Goal: Information Seeking & Learning: Learn about a topic

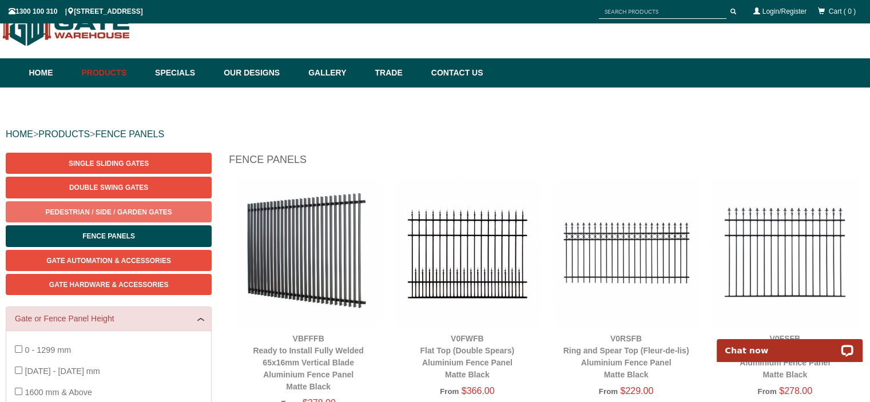
click at [203, 214] on link "Pedestrian / Side / Garden Gates" at bounding box center [109, 211] width 206 height 21
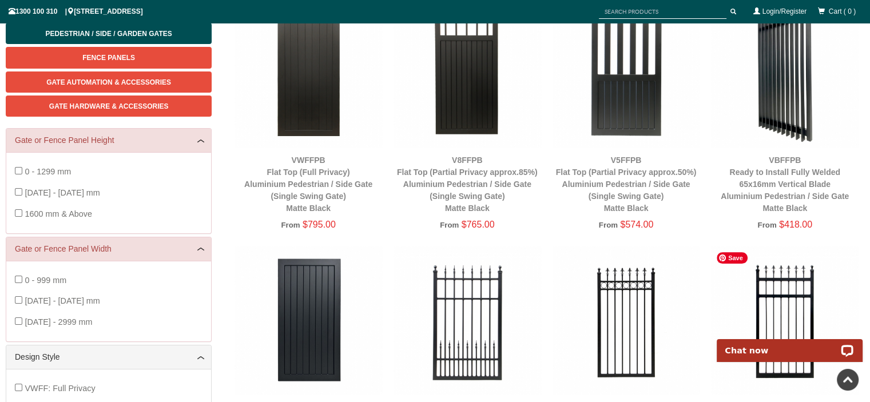
scroll to position [206, 0]
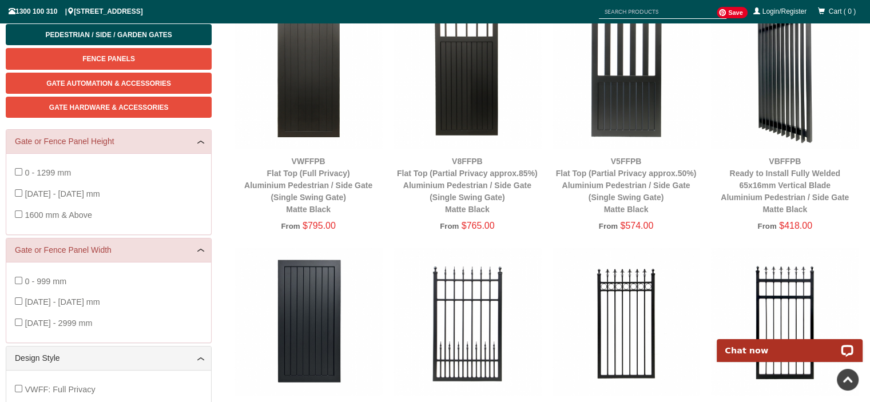
click at [784, 85] on img at bounding box center [785, 75] width 148 height 148
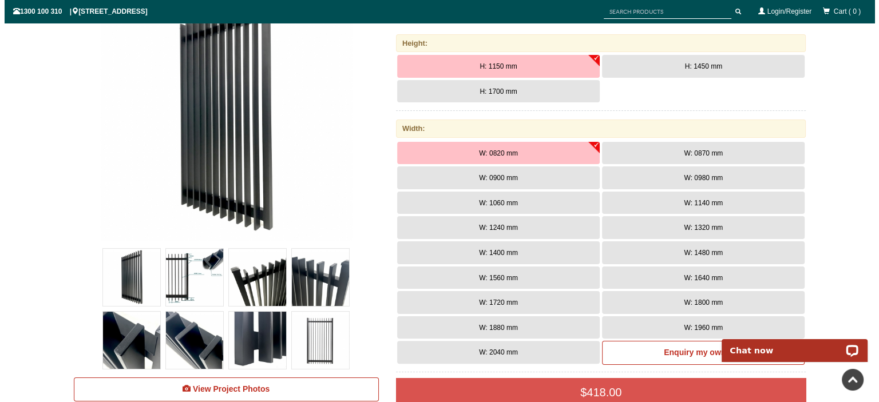
scroll to position [206, 0]
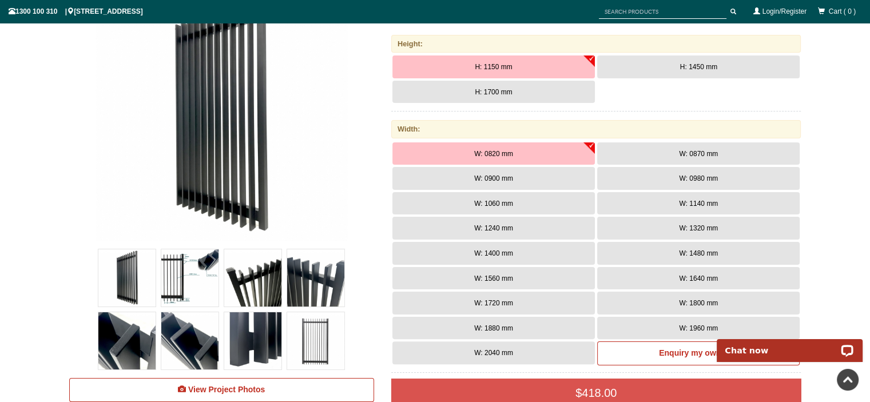
click at [201, 279] on img at bounding box center [189, 277] width 57 height 57
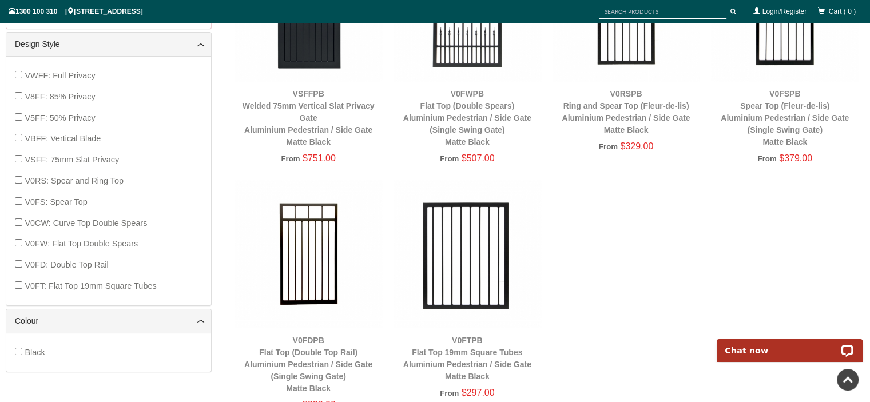
scroll to position [563, 0]
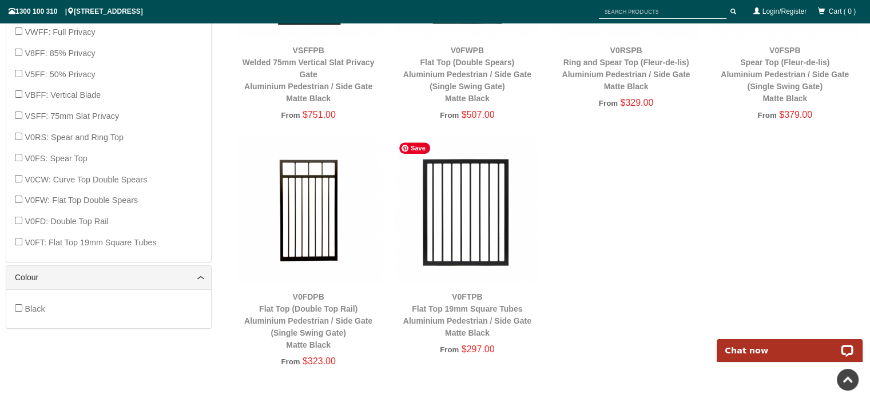
click at [458, 233] on img at bounding box center [468, 211] width 148 height 148
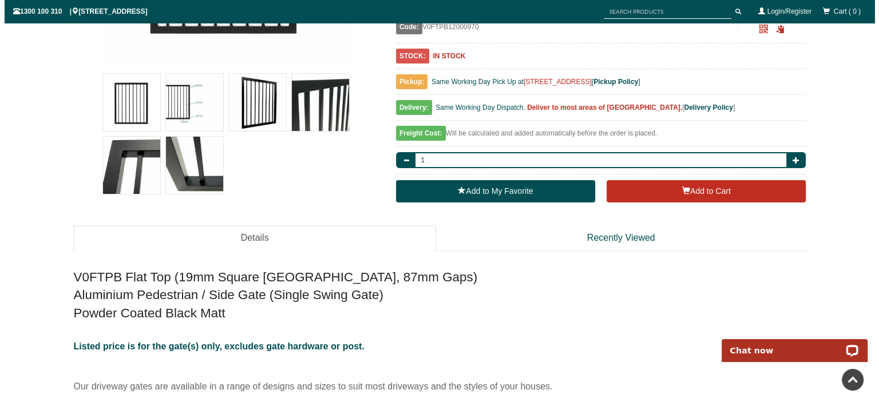
scroll to position [367, 0]
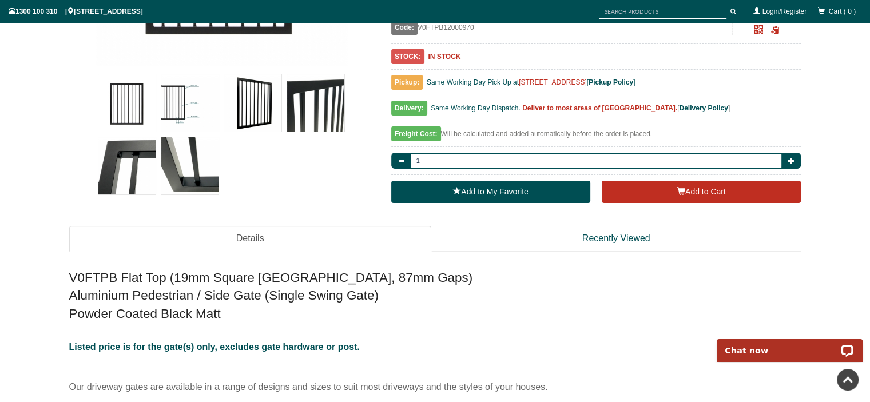
click at [296, 105] on img at bounding box center [315, 102] width 57 height 57
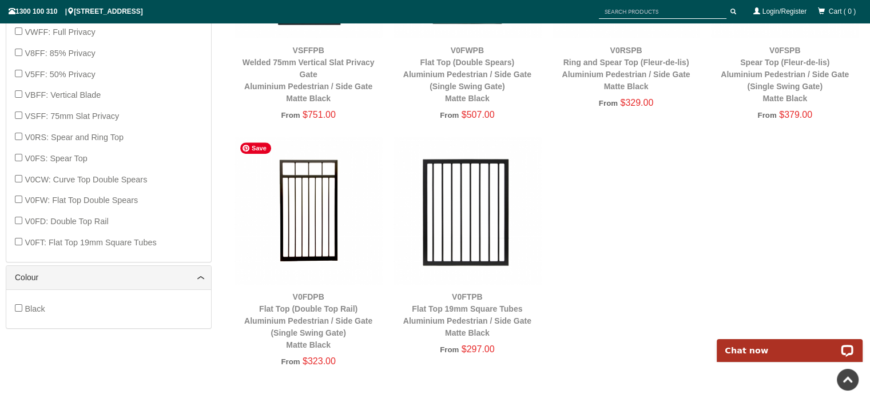
click at [327, 232] on img at bounding box center [309, 211] width 148 height 148
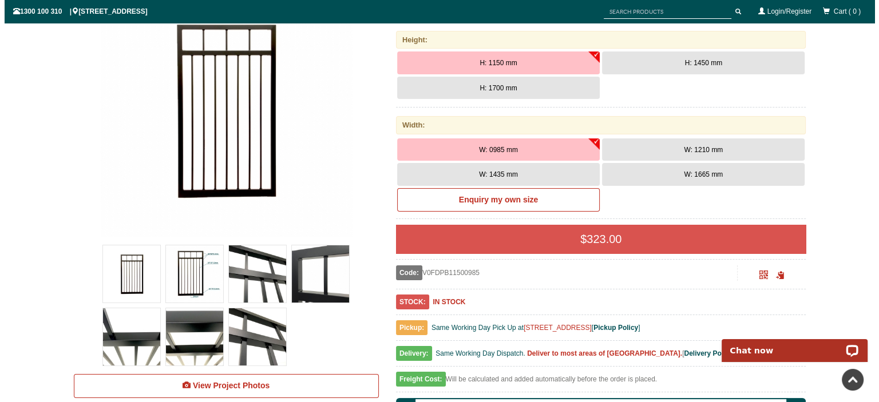
scroll to position [297, 0]
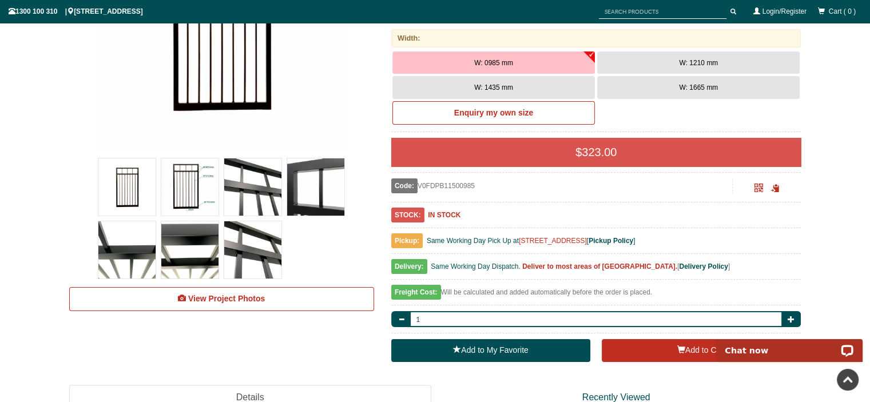
click at [183, 246] on img at bounding box center [189, 249] width 57 height 57
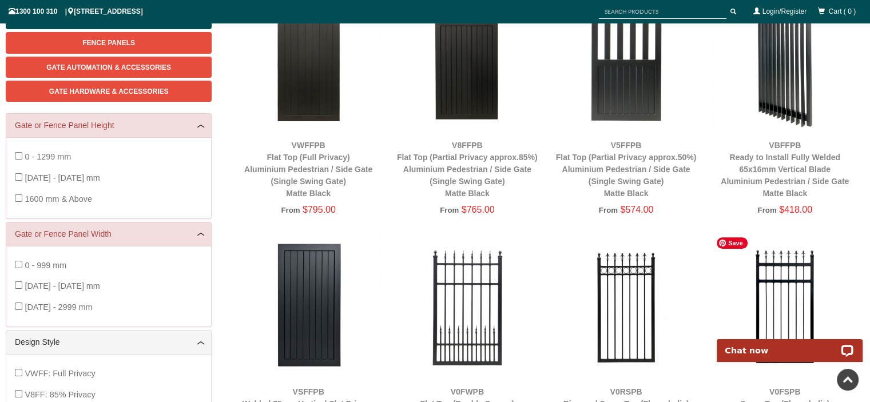
scroll to position [220, 0]
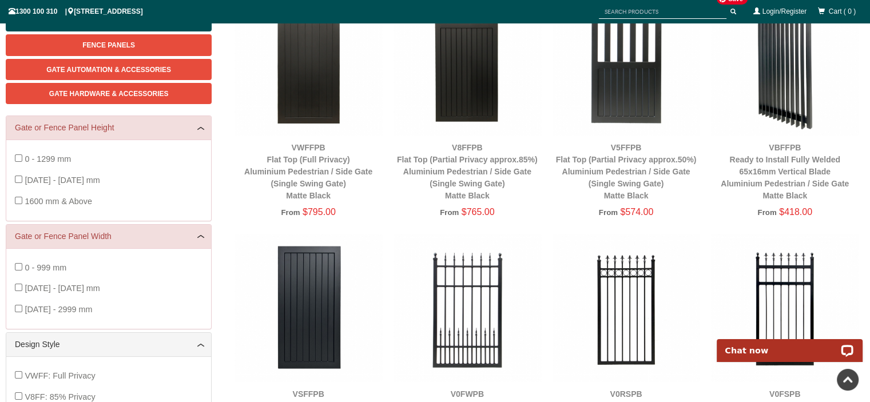
click at [798, 79] on img at bounding box center [785, 61] width 148 height 148
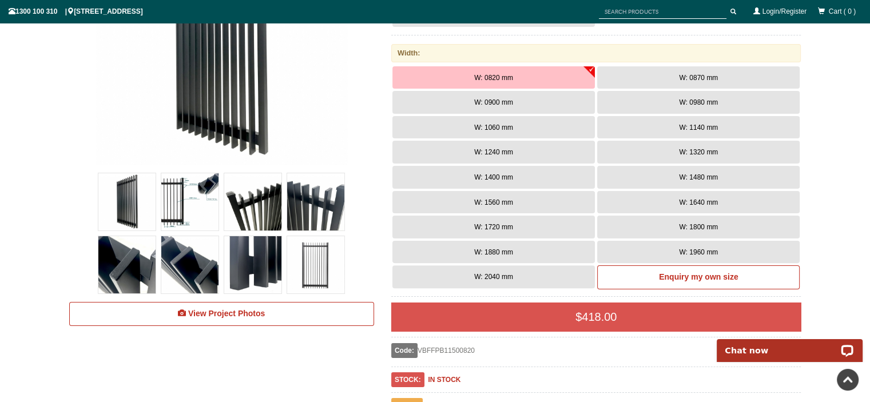
scroll to position [284, 0]
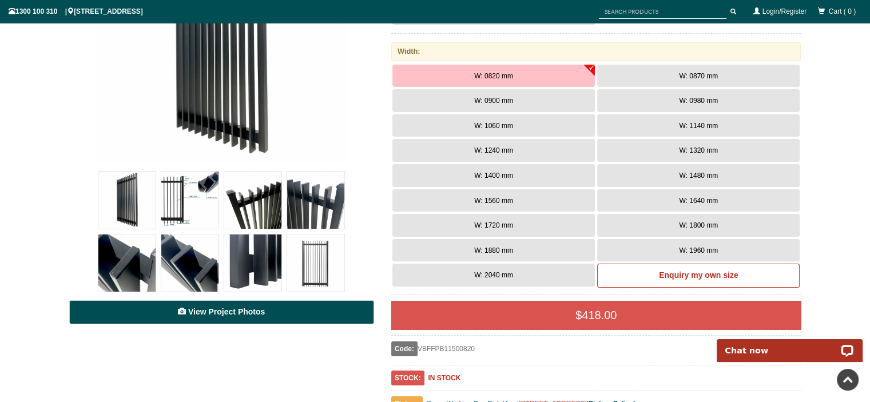
click at [251, 312] on span "View Project Photos" at bounding box center [226, 311] width 77 height 9
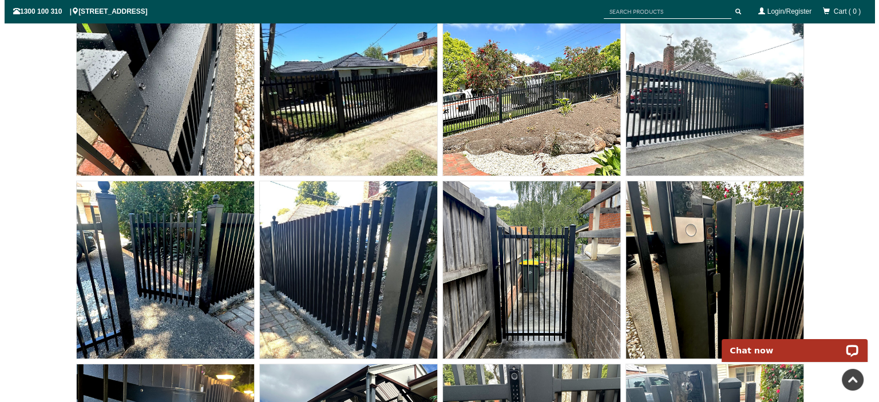
scroll to position [8072, 0]
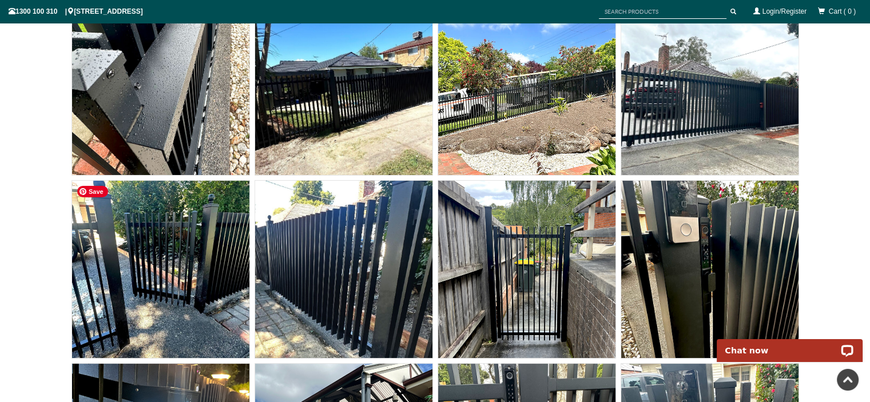
click at [172, 275] on img at bounding box center [160, 269] width 177 height 177
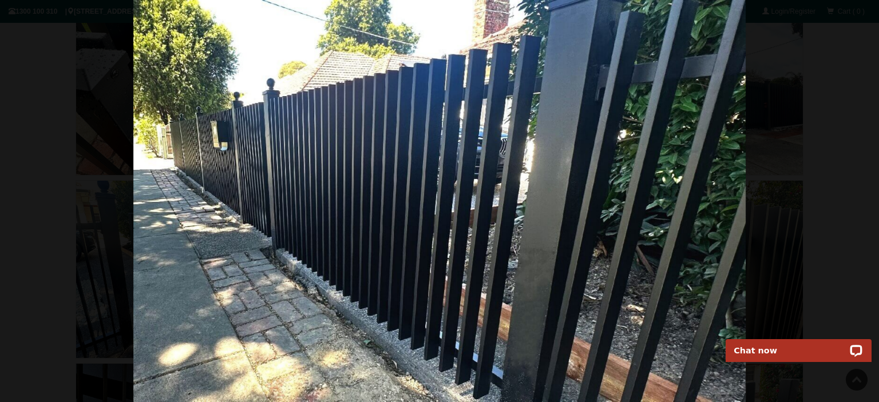
scroll to position [284, 0]
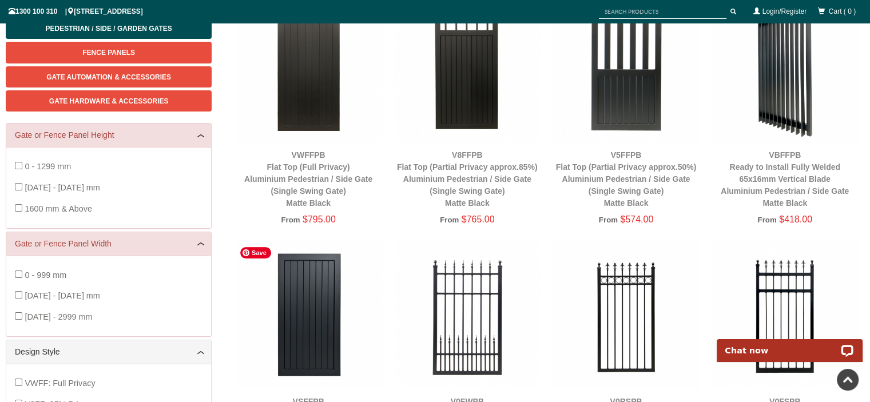
scroll to position [206, 0]
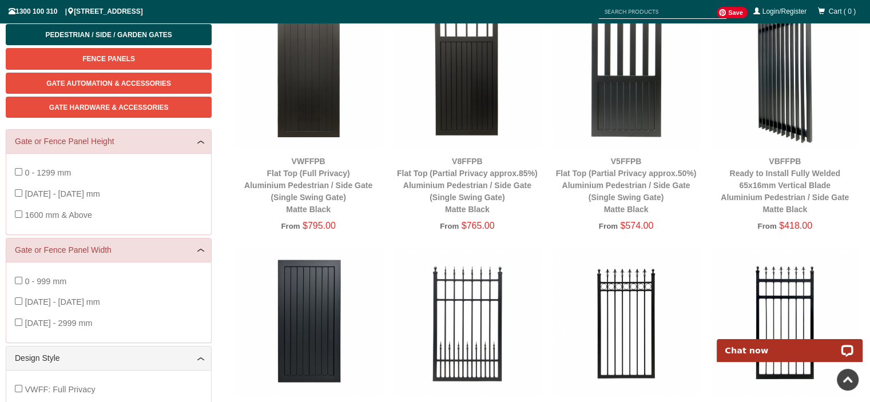
click at [811, 73] on img at bounding box center [785, 75] width 148 height 148
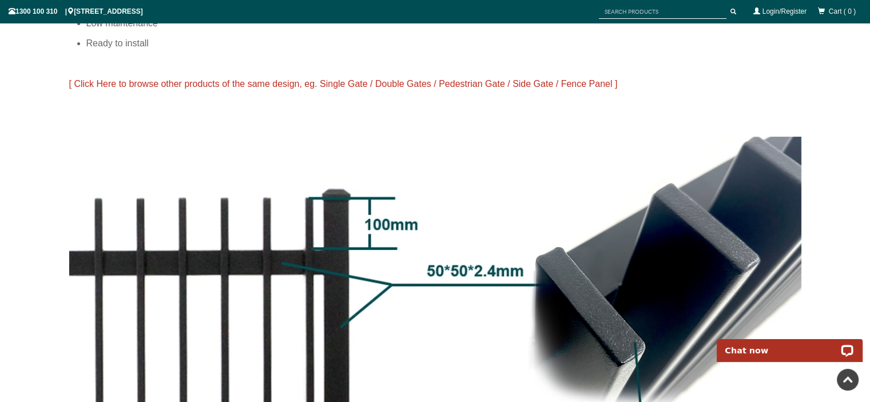
scroll to position [1131, 0]
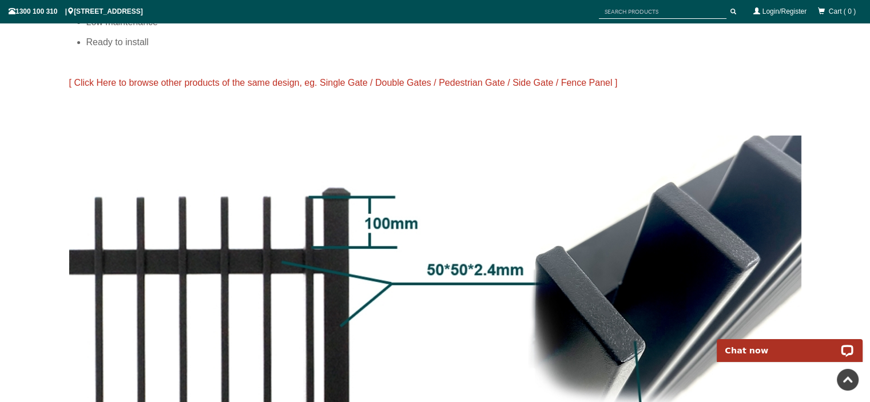
click at [85, 78] on span "[ Click Here to browse other products of the same design, eg. Single Gate / Dou…" at bounding box center [343, 83] width 549 height 10
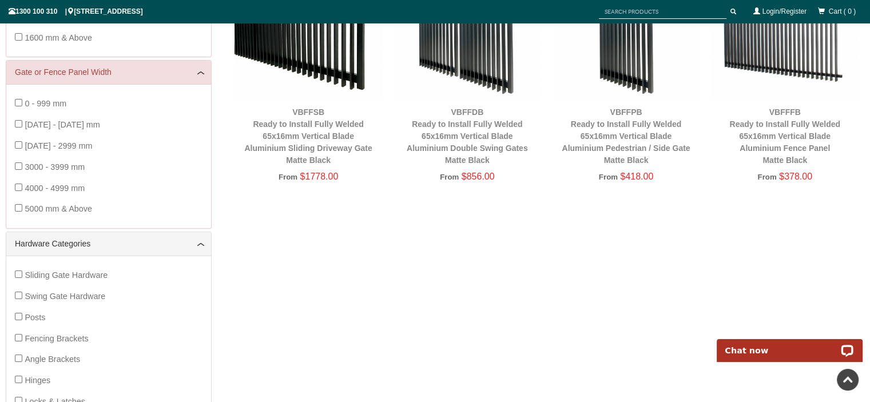
scroll to position [231, 0]
click at [15, 268] on div "Sliding Gate Hardware Swing Gate Hardware Posts Fencing Brackets Angle Brackets…" at bounding box center [109, 380] width 188 height 232
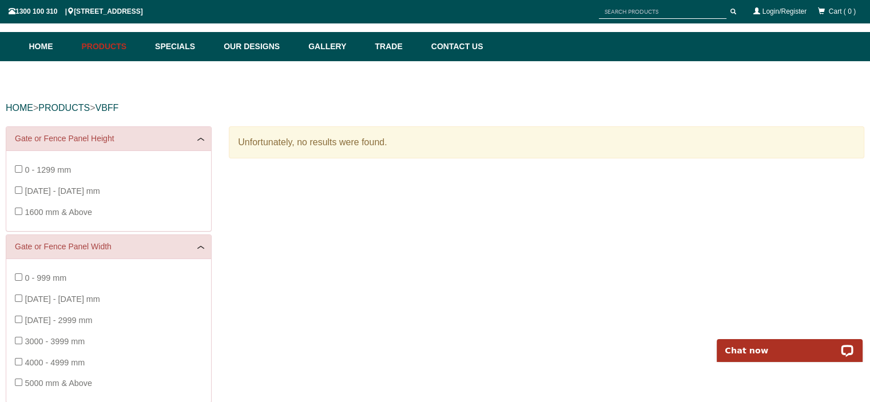
scroll to position [55, 0]
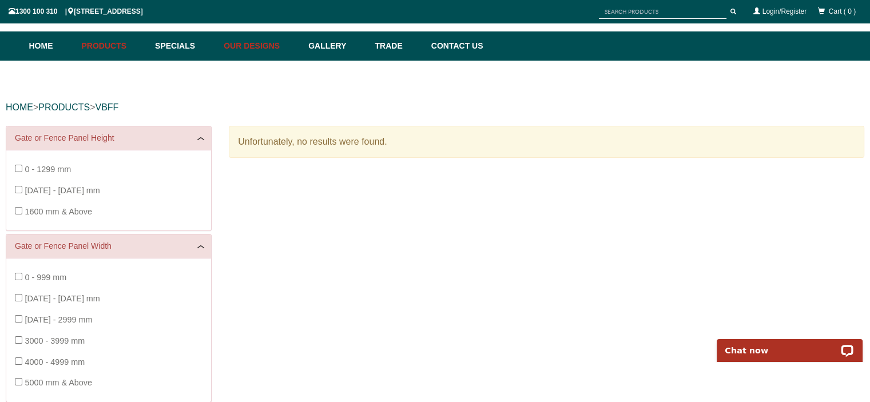
click at [271, 44] on link "Our Designs" at bounding box center [260, 45] width 85 height 29
